Goal: Find specific page/section: Find specific page/section

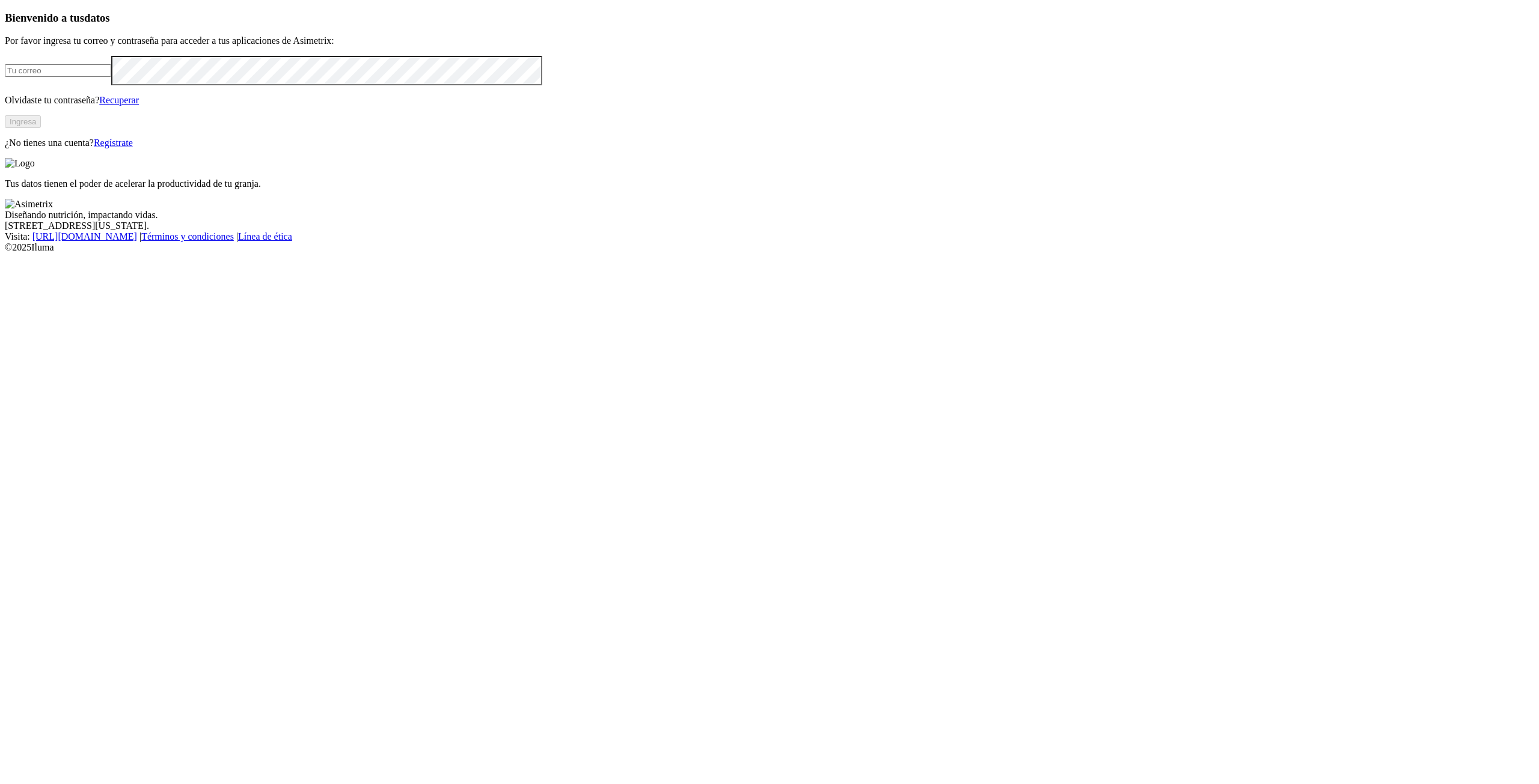
type input "[PERSON_NAME][EMAIL_ADDRESS][PERSON_NAME][DOMAIN_NAME]"
click at [41, 128] on button "Ingresa" at bounding box center [22, 121] width 36 height 13
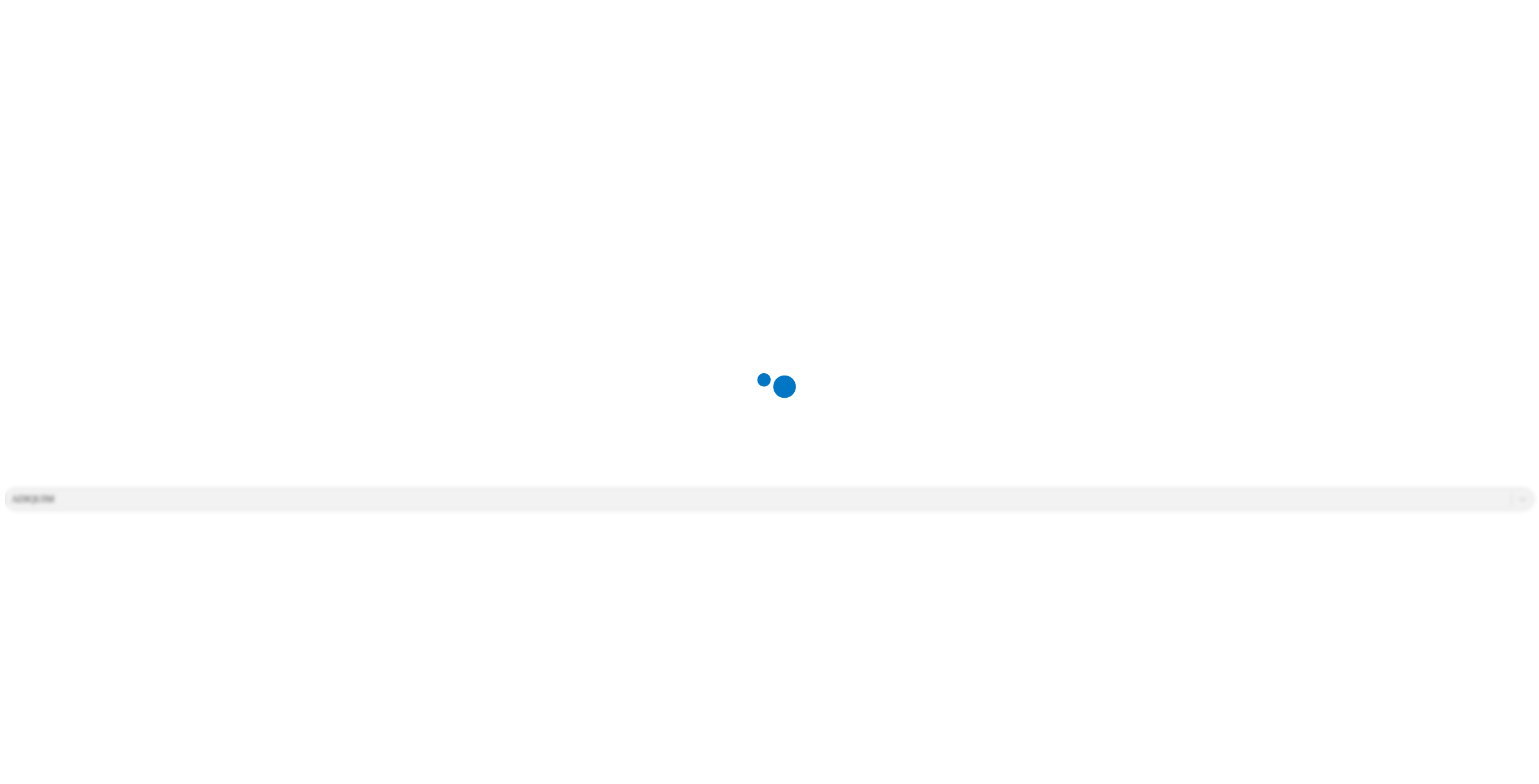
click at [1386, 490] on div "ADIQUIM" at bounding box center [758, 499] width 1506 height 18
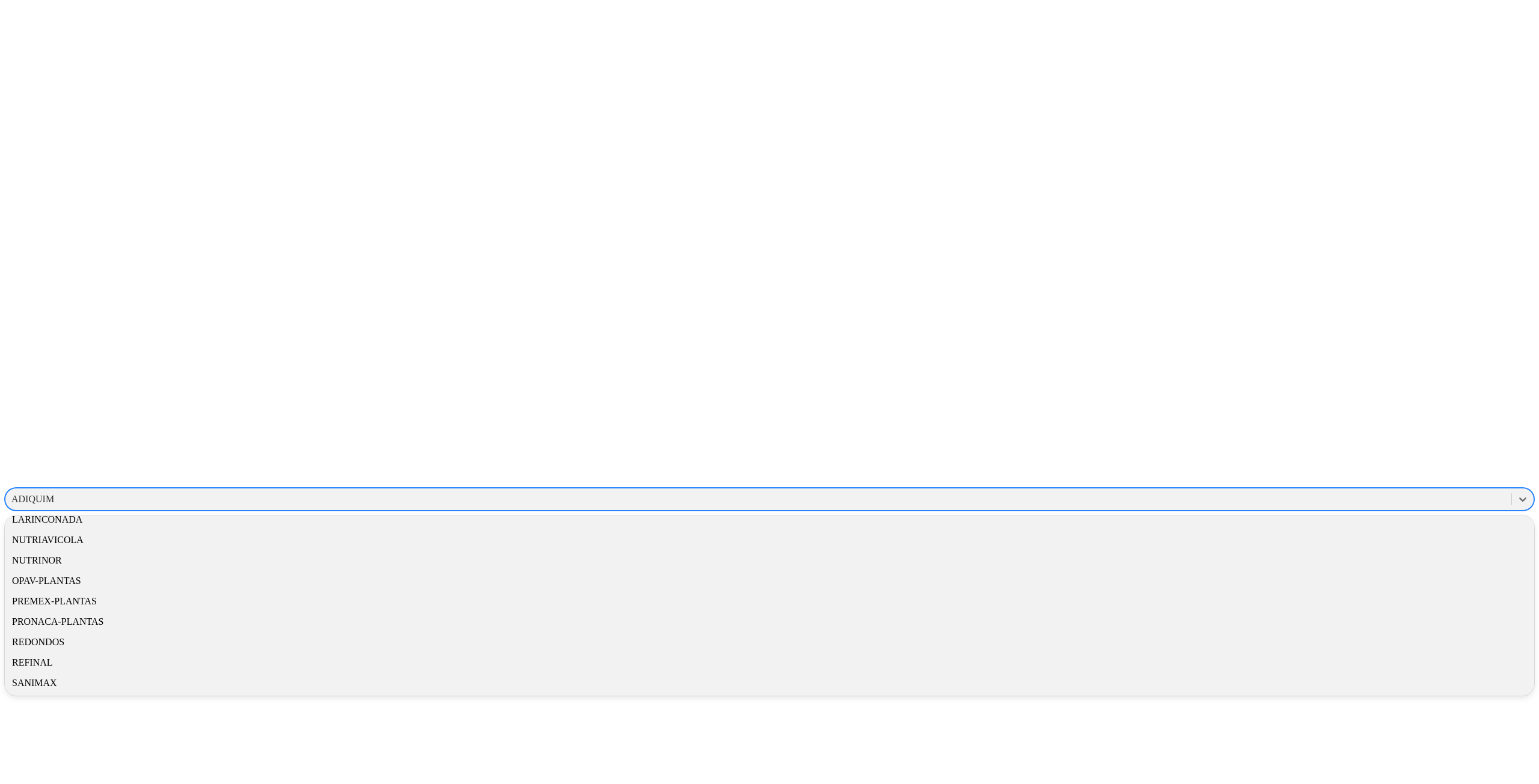
scroll to position [618, 0]
click at [1373, 673] on div "SANIMAX" at bounding box center [770, 683] width 1530 height 20
